Goal: Check status

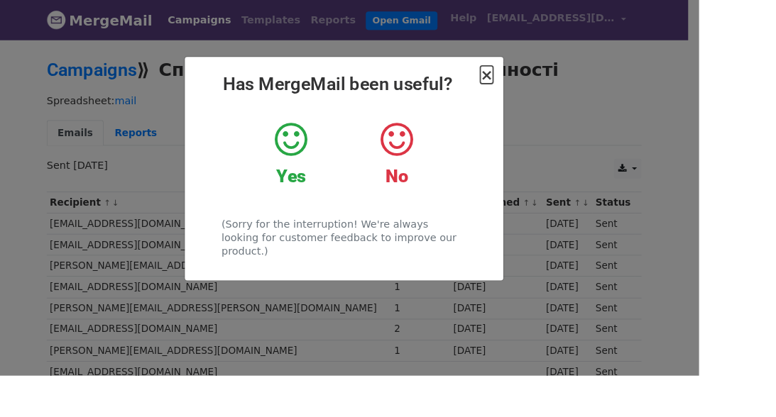
drag, startPoint x: 584, startPoint y: 81, endPoint x: 526, endPoint y: 68, distance: 59.6
click at [547, 81] on span "×" at bounding box center [540, 83] width 14 height 20
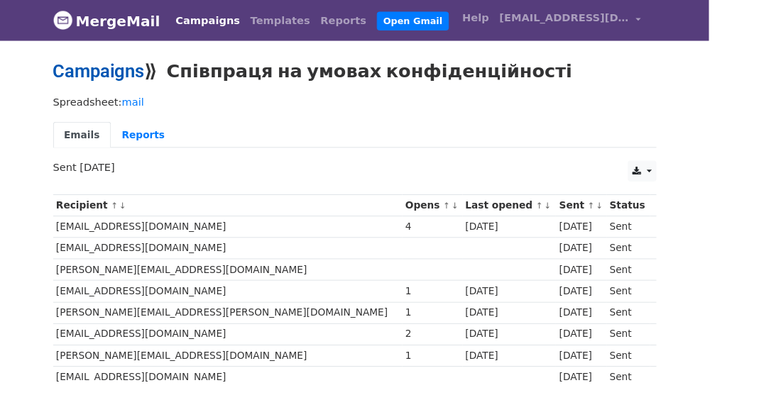
click at [109, 81] on link "Campaigns" at bounding box center [108, 77] width 100 height 23
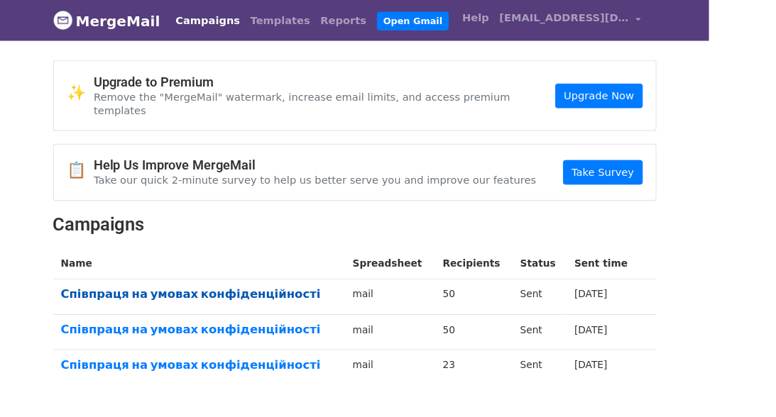
click at [177, 314] on link "Співпраця на умовах конфіденційності" at bounding box center [218, 322] width 302 height 16
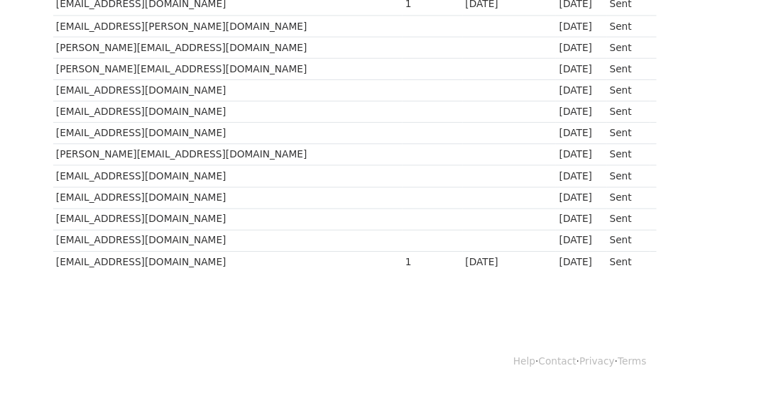
scroll to position [1114, 0]
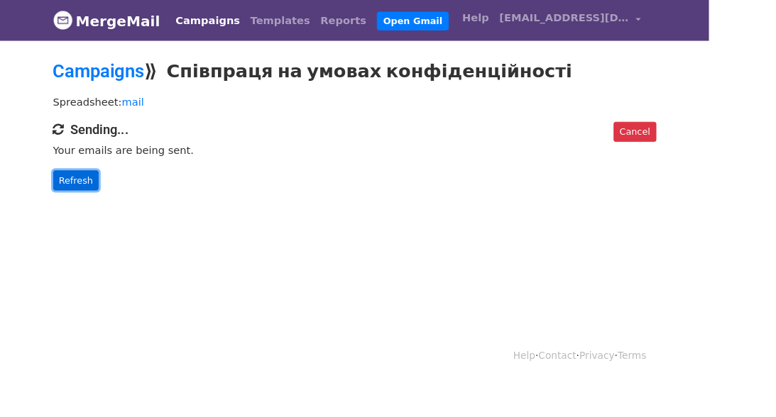
click at [62, 192] on link "Refresh" at bounding box center [83, 198] width 50 height 22
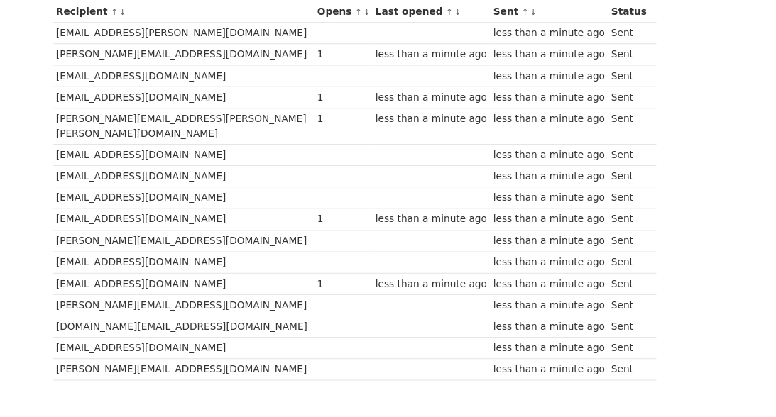
scroll to position [79, 0]
